Goal: Task Accomplishment & Management: Manage account settings

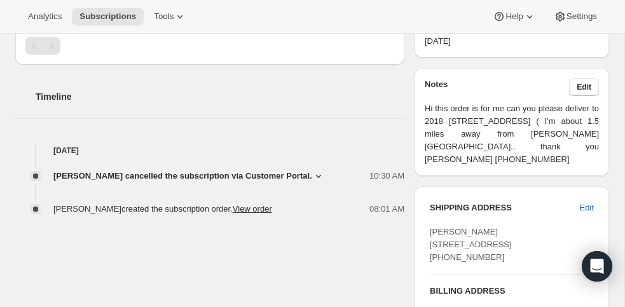
scroll to position [394, 0]
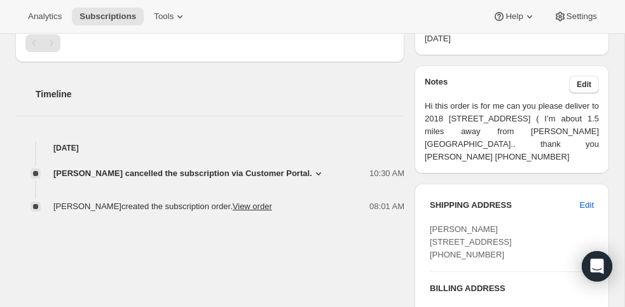
click at [315, 170] on icon at bounding box center [318, 173] width 13 height 13
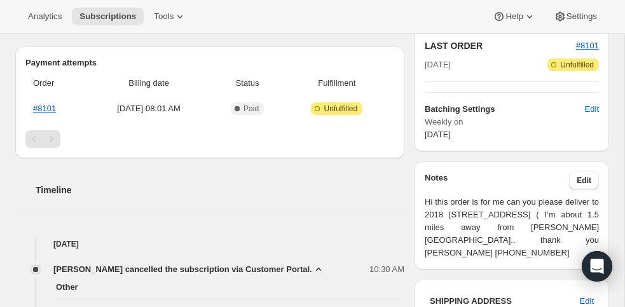
scroll to position [268, 0]
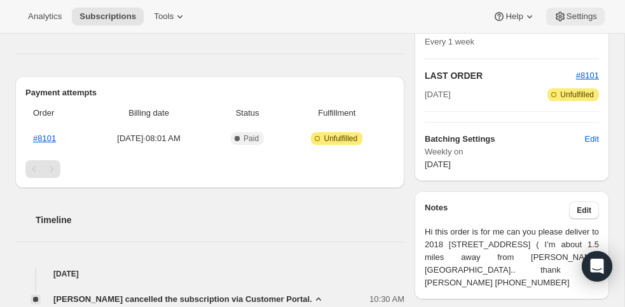
click at [581, 13] on span "Settings" at bounding box center [582, 16] width 31 height 10
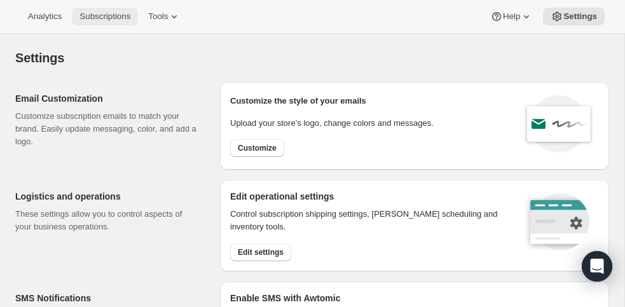
click at [121, 18] on span "Subscriptions" at bounding box center [104, 16] width 51 height 10
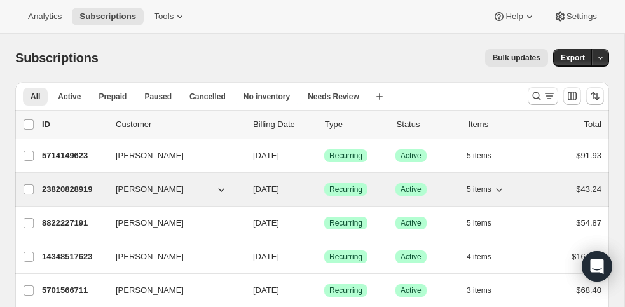
click at [149, 188] on span "[PERSON_NAME]" at bounding box center [150, 189] width 68 height 13
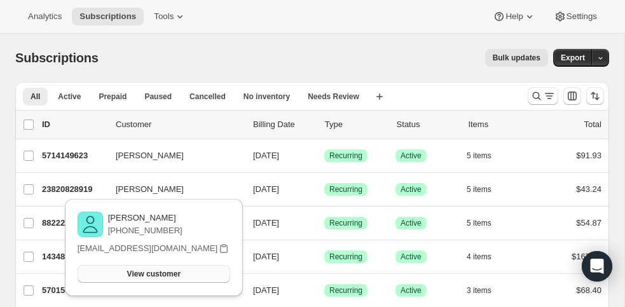
click at [170, 269] on button "View customer" at bounding box center [154, 274] width 153 height 18
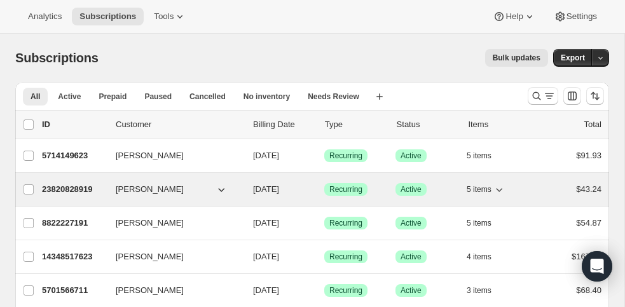
click at [495, 190] on icon "button" at bounding box center [499, 189] width 13 height 13
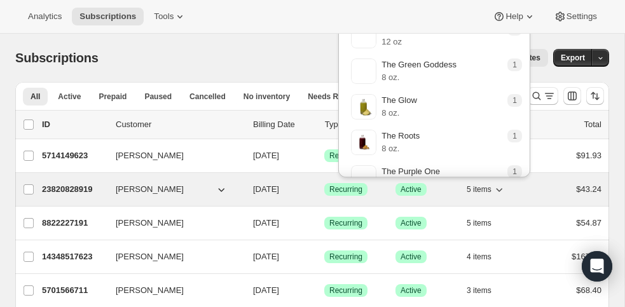
click at [491, 194] on span "5 items" at bounding box center [479, 189] width 25 height 10
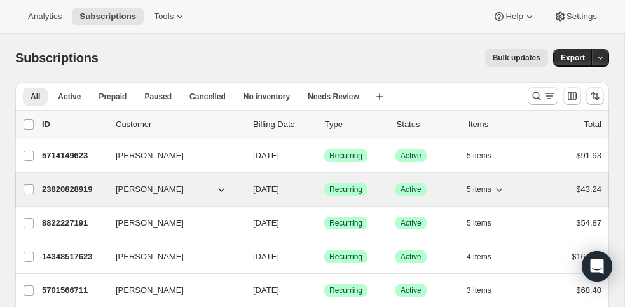
click at [547, 189] on div "$43.24" at bounding box center [570, 189] width 61 height 13
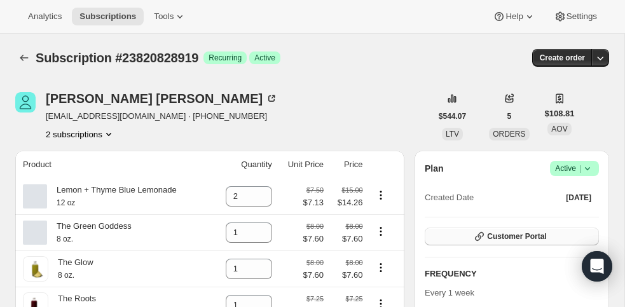
click at [454, 240] on button "Customer Portal" at bounding box center [512, 237] width 174 height 18
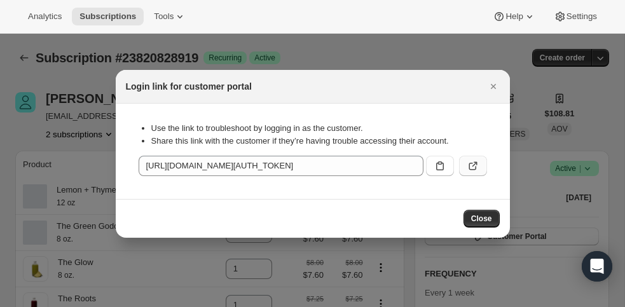
click at [474, 168] on icon ":rcc:" at bounding box center [473, 166] width 13 height 13
click at [491, 84] on icon "Close" at bounding box center [492, 86] width 5 height 5
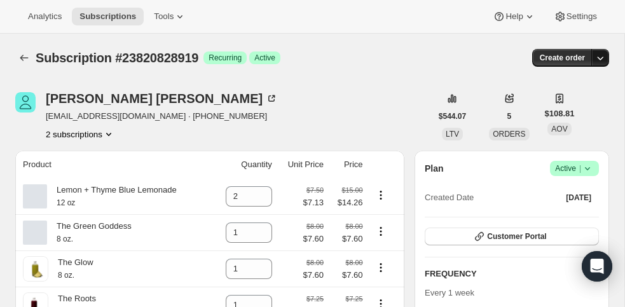
click at [605, 57] on icon "button" at bounding box center [600, 58] width 13 height 13
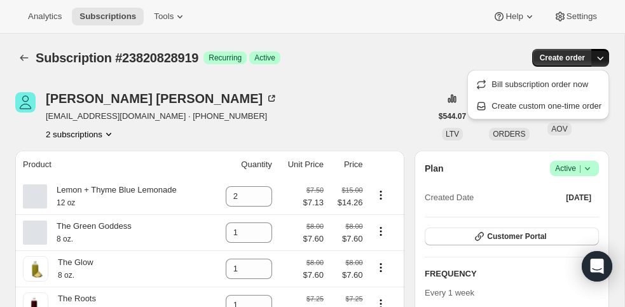
click at [605, 57] on icon "button" at bounding box center [600, 58] width 13 height 13
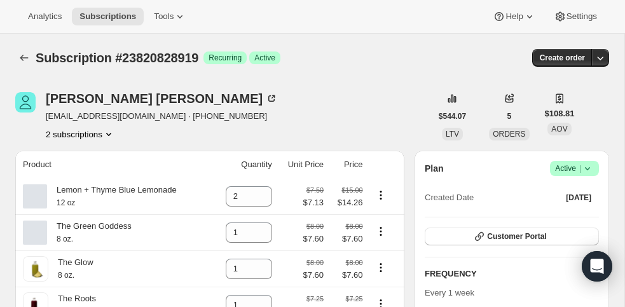
click at [106, 134] on icon "Product actions" at bounding box center [108, 134] width 13 height 13
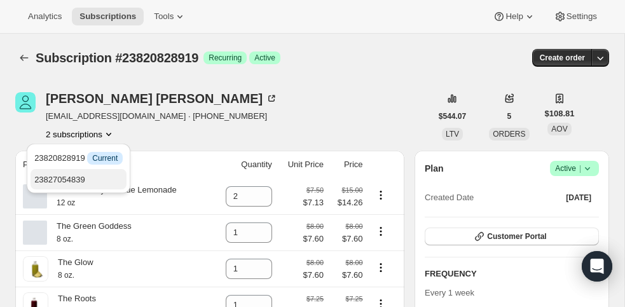
click at [78, 181] on span "23827054839" at bounding box center [59, 180] width 51 height 10
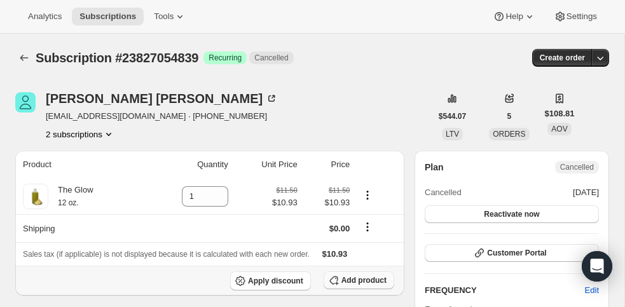
click at [369, 281] on span "Add product" at bounding box center [363, 280] width 45 height 10
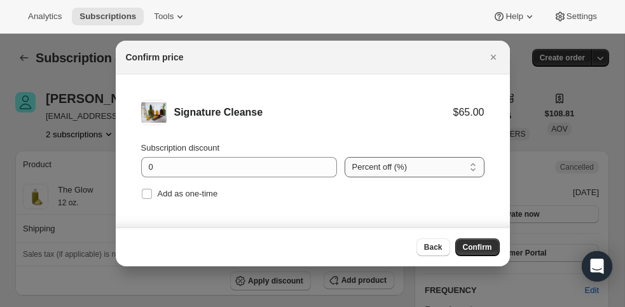
click at [388, 165] on select "Percent off (%) Amount off ($)" at bounding box center [415, 167] width 140 height 20
click at [345, 157] on select "Percent off (%) Amount off ($)" at bounding box center [415, 167] width 140 height 20
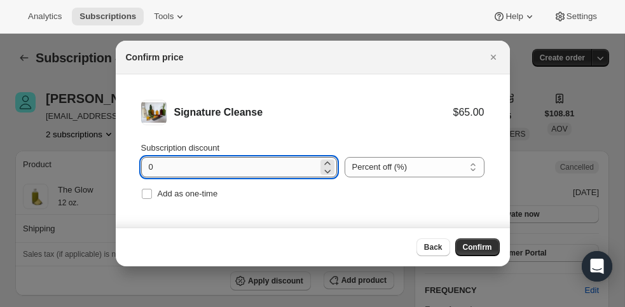
click at [155, 169] on input "0" at bounding box center [229, 167] width 177 height 20
type input "5"
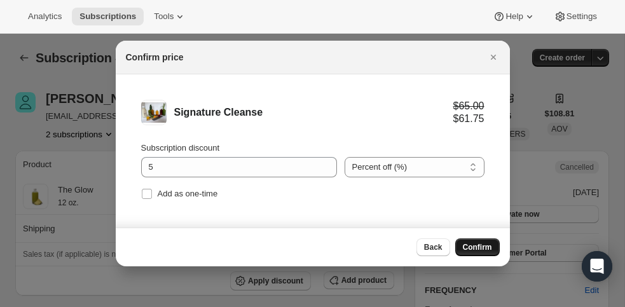
click at [476, 246] on span "Confirm" at bounding box center [477, 247] width 29 height 10
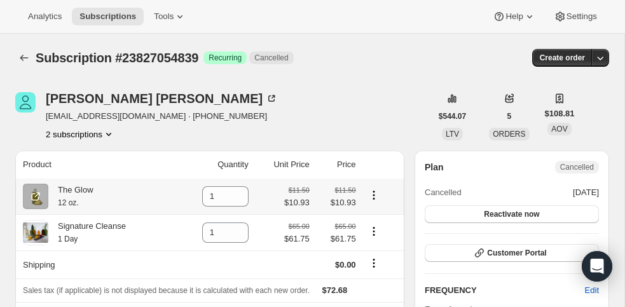
click at [375, 199] on icon "Product actions" at bounding box center [374, 199] width 2 height 2
click at [239, 202] on icon at bounding box center [239, 200] width 13 height 13
type input "0"
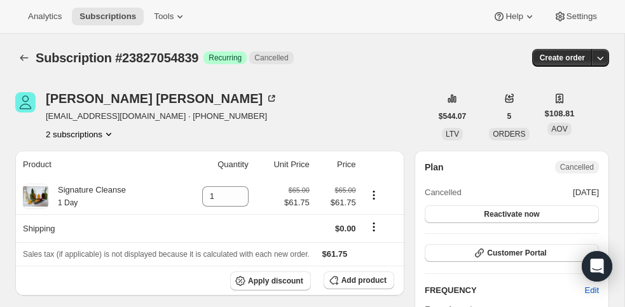
click at [111, 132] on icon "Product actions" at bounding box center [108, 134] width 13 height 13
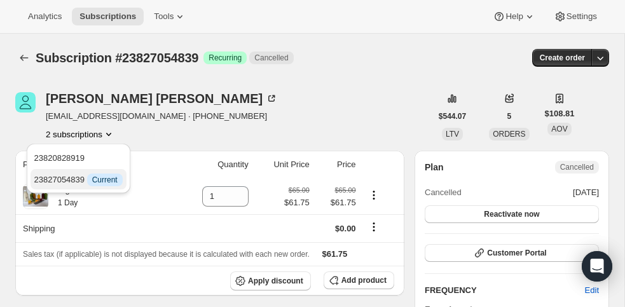
click at [64, 182] on span "23827054839 Info Current" at bounding box center [78, 180] width 88 height 10
click at [66, 158] on span "23820828919" at bounding box center [59, 158] width 51 height 10
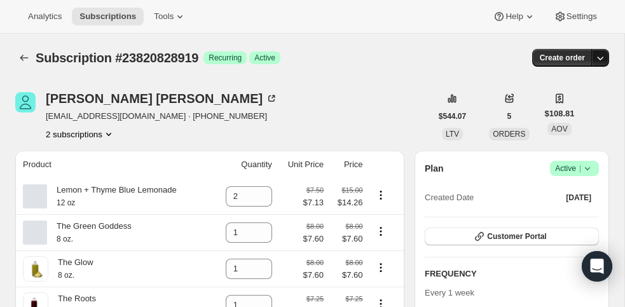
click at [602, 61] on icon "button" at bounding box center [600, 58] width 13 height 13
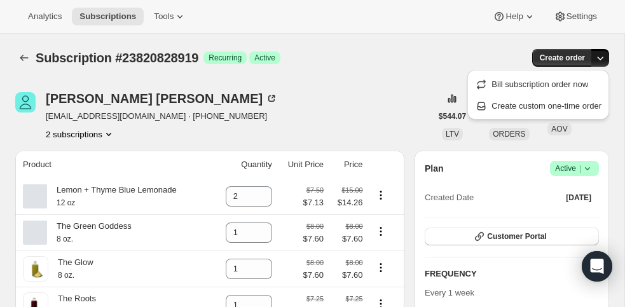
click at [602, 61] on icon "button" at bounding box center [600, 58] width 13 height 13
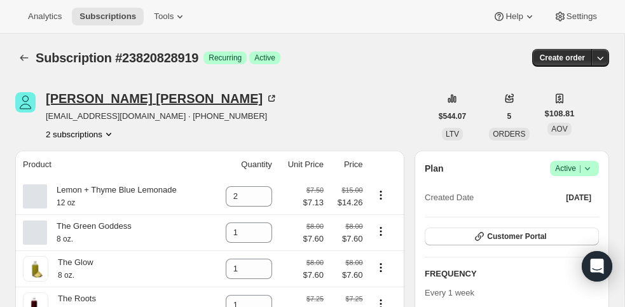
click at [265, 97] on icon at bounding box center [271, 98] width 13 height 13
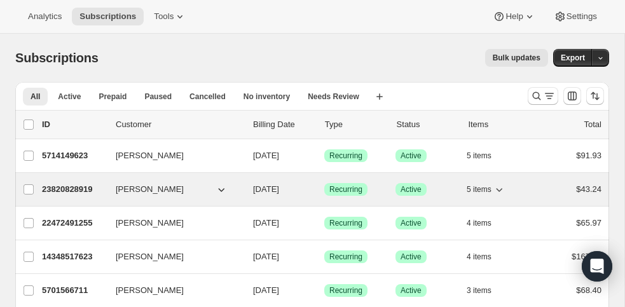
click at [231, 196] on div "23820828919 [PERSON_NAME] [DATE] Success Recurring Success Active 5 items $43.24" at bounding box center [322, 190] width 560 height 18
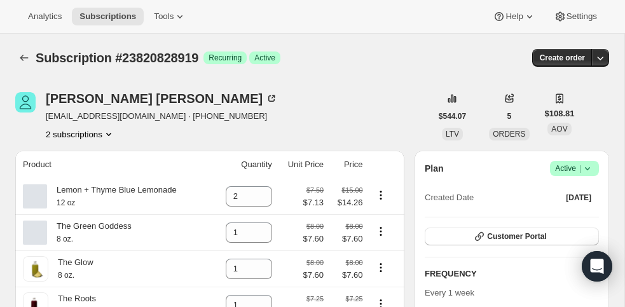
click at [69, 134] on button "2 subscriptions" at bounding box center [80, 134] width 69 height 13
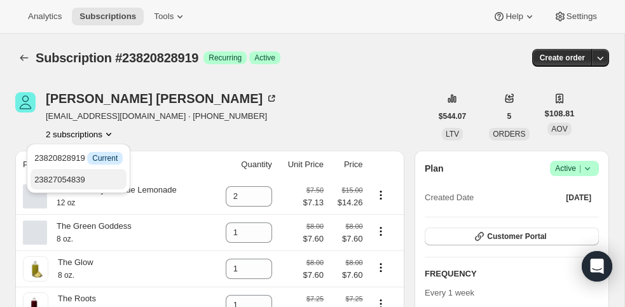
click at [65, 177] on span "23827054839" at bounding box center [59, 180] width 51 height 10
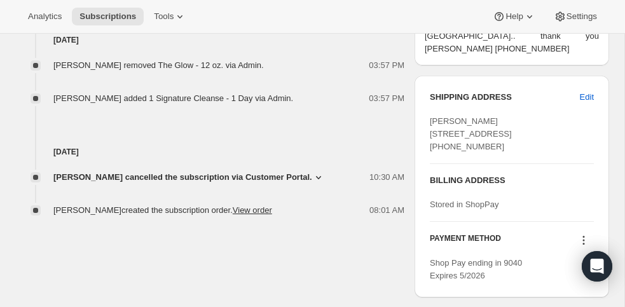
scroll to position [526, 0]
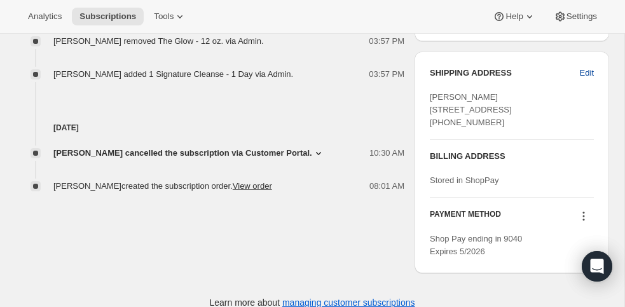
click at [584, 71] on span "Edit" at bounding box center [587, 73] width 14 height 13
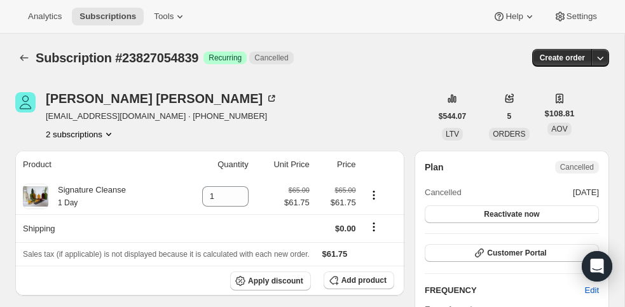
select select "FL"
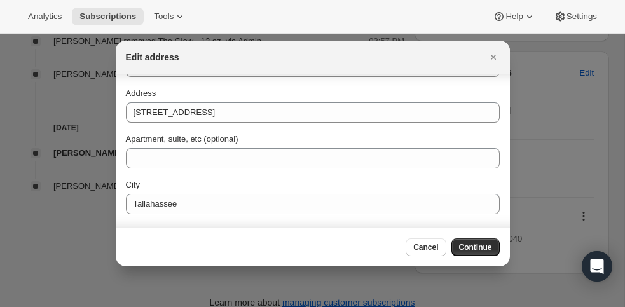
scroll to position [90, 0]
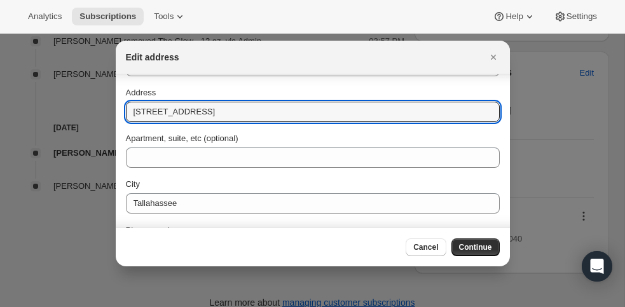
drag, startPoint x: 217, startPoint y: 113, endPoint x: 119, endPoint y: 111, distance: 98.0
click at [119, 111] on section "First name Rachel Last name Lankford Company (optional) Address 1624 Folkstone …" at bounding box center [313, 150] width 394 height 331
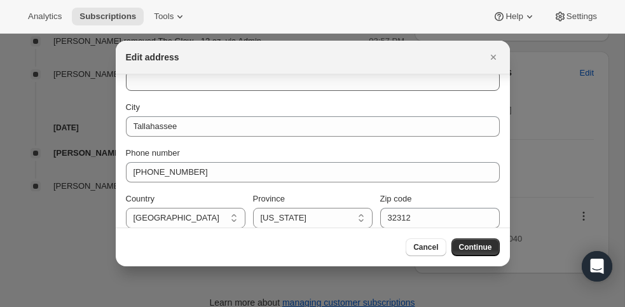
scroll to position [177, 0]
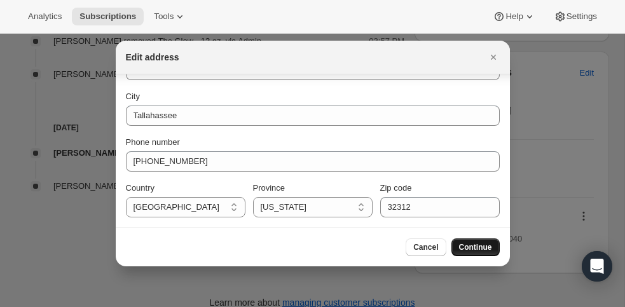
type input "2018 Heatherbrook Dr"
click at [483, 247] on span "Continue" at bounding box center [475, 247] width 33 height 10
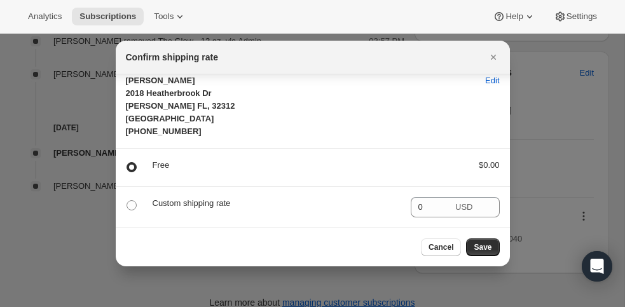
scroll to position [10, 0]
click at [485, 250] on span "Save" at bounding box center [483, 247] width 18 height 10
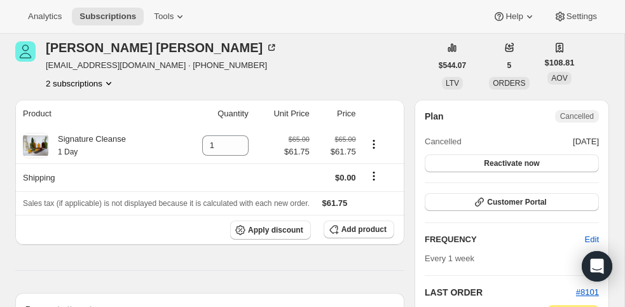
scroll to position [0, 0]
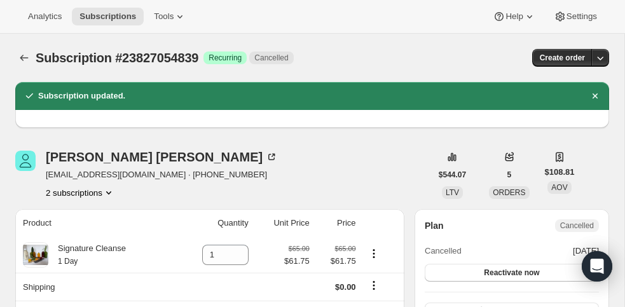
click at [108, 192] on icon "Product actions" at bounding box center [108, 192] width 13 height 13
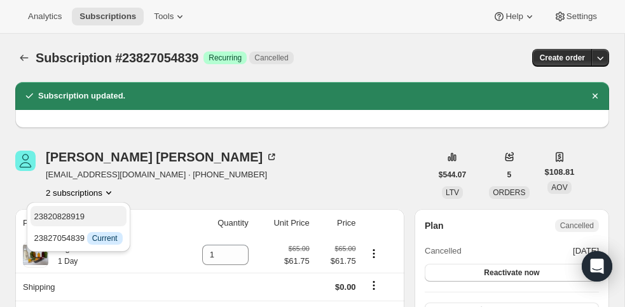
click at [78, 216] on span "23820828919" at bounding box center [59, 217] width 51 height 10
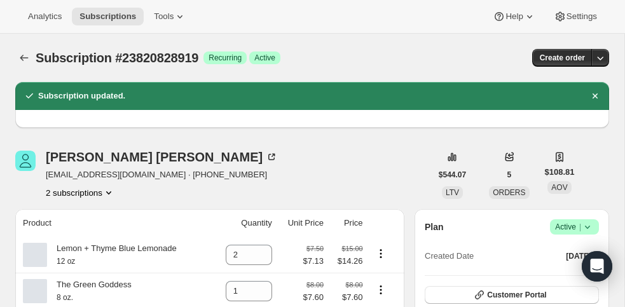
click at [60, 196] on button "2 subscriptions" at bounding box center [80, 192] width 69 height 13
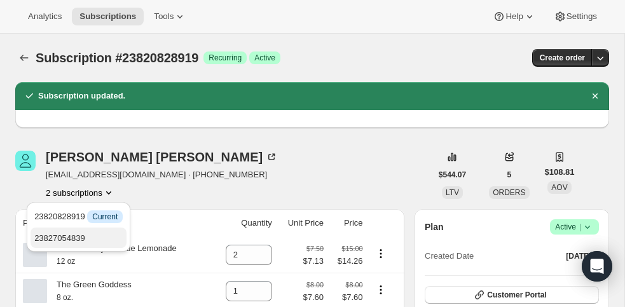
click at [68, 232] on span "23827054839" at bounding box center [78, 238] width 88 height 13
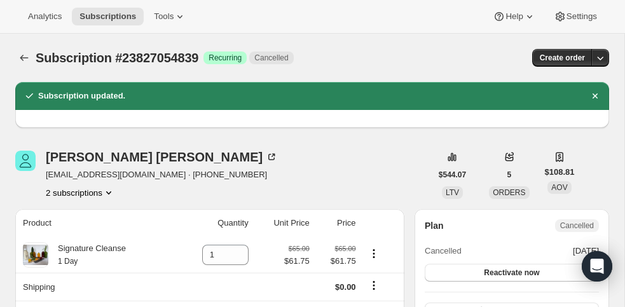
click at [91, 190] on button "2 subscriptions" at bounding box center [80, 192] width 69 height 13
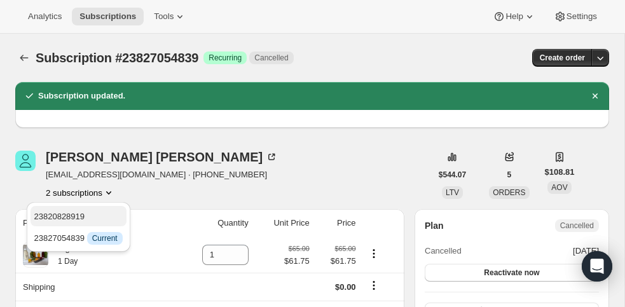
click at [77, 213] on span "23820828919" at bounding box center [59, 217] width 51 height 10
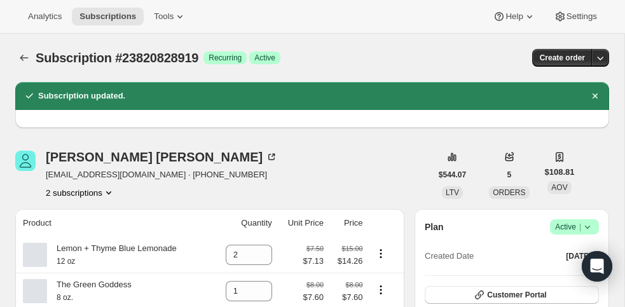
click at [93, 193] on button "2 subscriptions" at bounding box center [80, 192] width 69 height 13
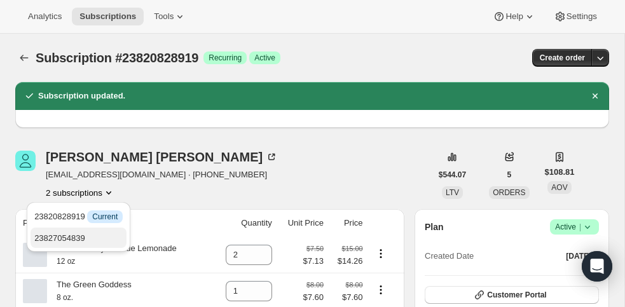
click at [81, 240] on span "23827054839" at bounding box center [59, 238] width 51 height 10
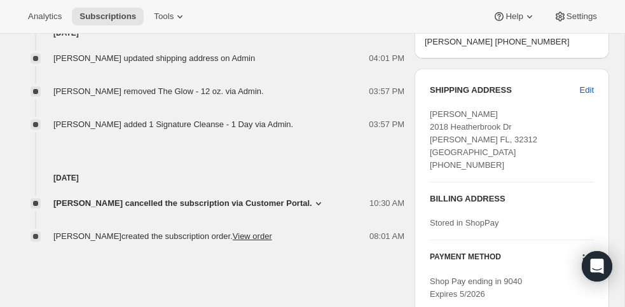
scroll to position [623, 0]
